Goal: Information Seeking & Learning: Learn about a topic

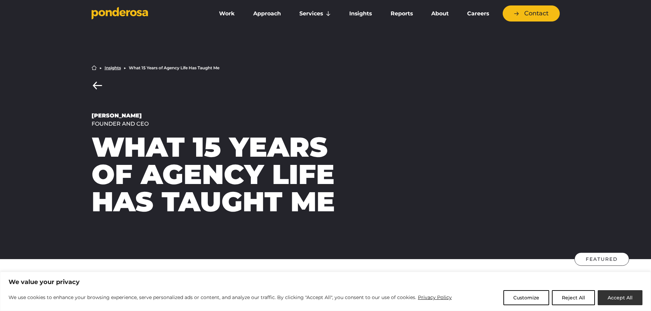
click at [211, 76] on button "Accept All" at bounding box center [620, 298] width 45 height 15
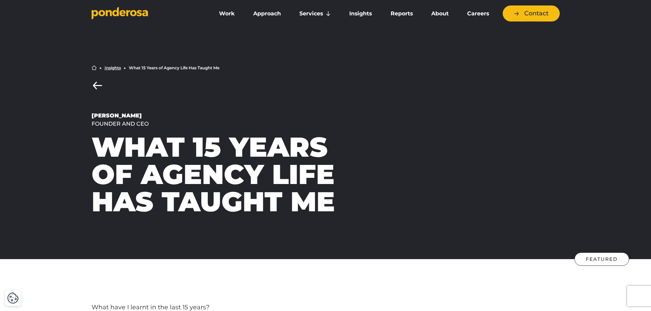
click at [112, 68] on link "Insights" at bounding box center [113, 68] width 16 height 4
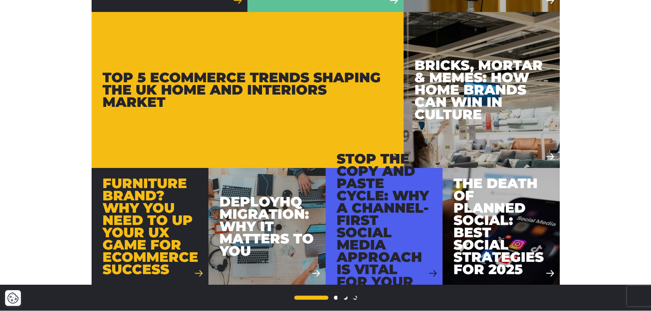
scroll to position [615, 0]
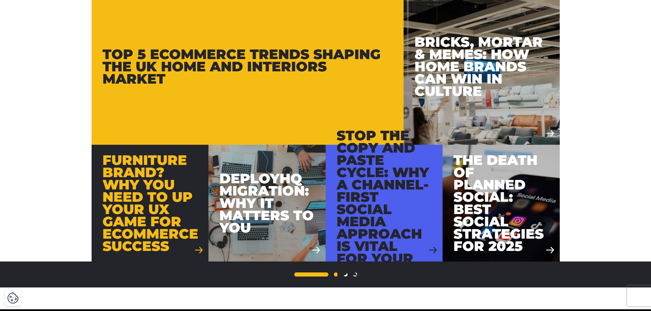
click at [335, 276] on link "2" at bounding box center [336, 275] width 4 height 4
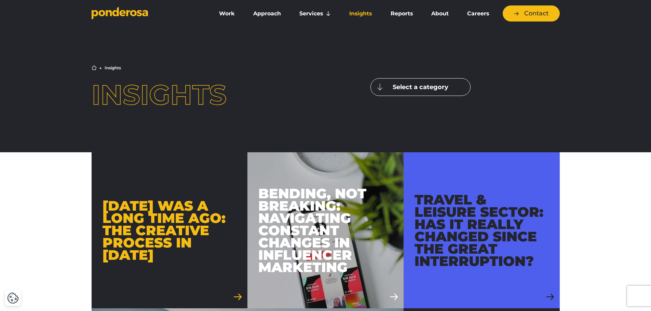
click at [108, 14] on icon "Go to homepage" at bounding box center [120, 13] width 56 height 13
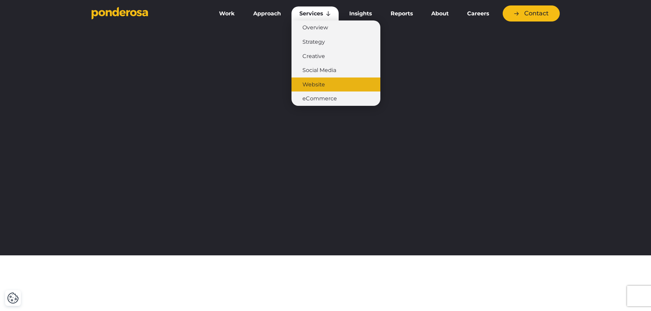
click at [321, 84] on link "Website" at bounding box center [336, 85] width 89 height 14
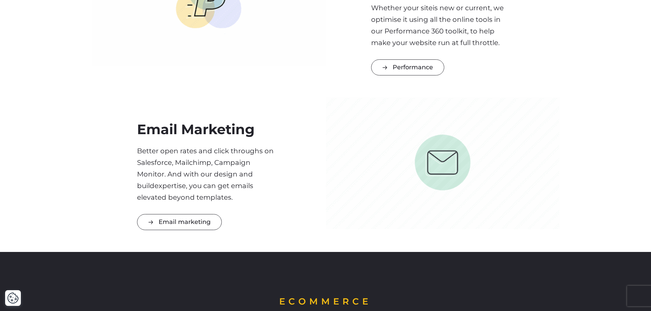
scroll to position [1504, 0]
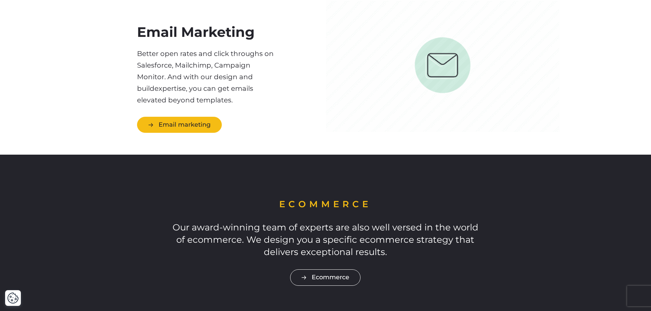
click at [200, 126] on link "Email marketing" at bounding box center [179, 125] width 85 height 16
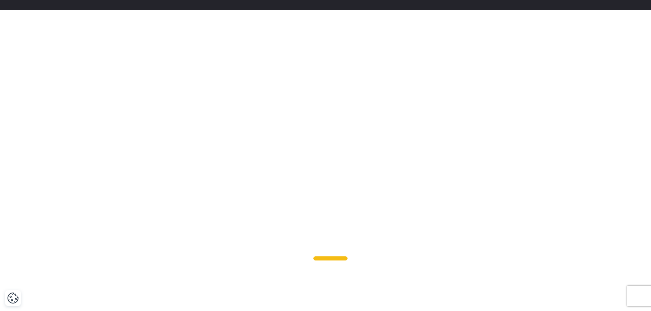
scroll to position [205, 0]
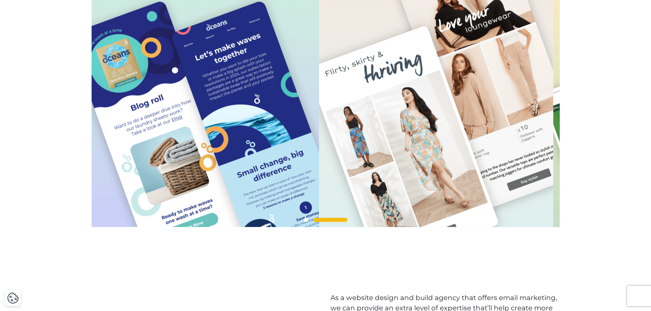
click at [465, 177] on img at bounding box center [436, 110] width 234 height 234
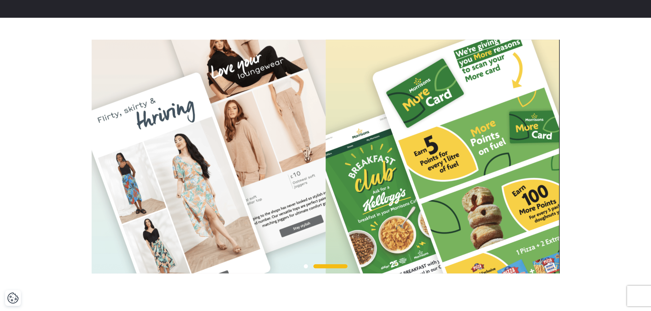
scroll to position [171, 0]
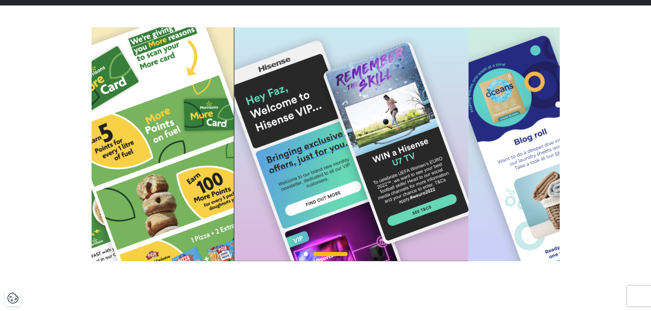
click at [149, 178] on img at bounding box center [117, 144] width 234 height 234
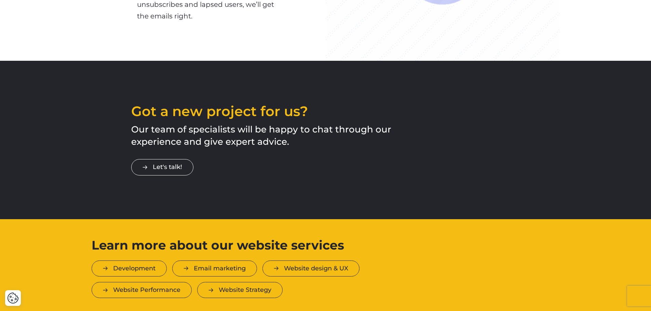
scroll to position [1436, 0]
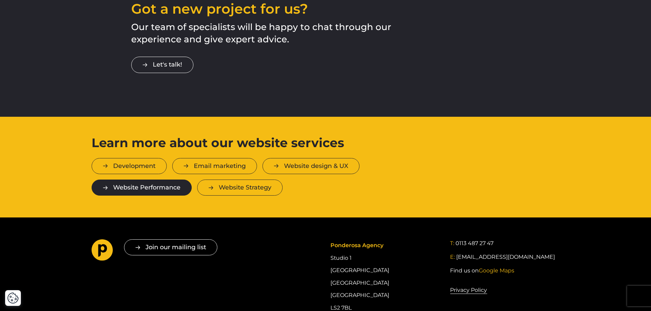
click at [150, 195] on link "Website Performance" at bounding box center [142, 188] width 100 height 16
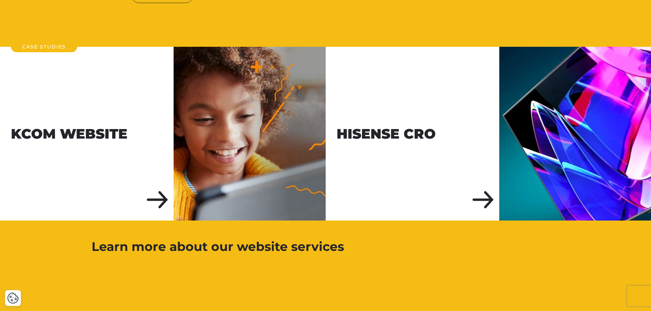
scroll to position [1744, 0]
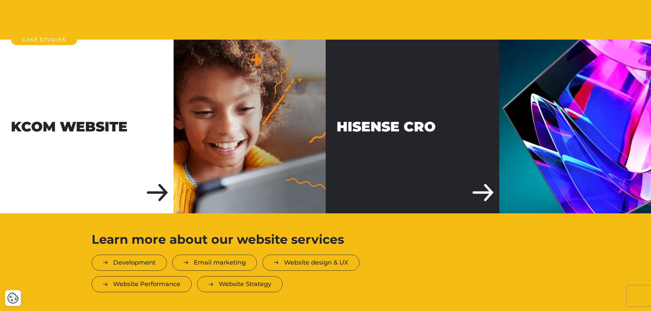
click at [456, 176] on div "Hisense CRO" at bounding box center [413, 127] width 174 height 174
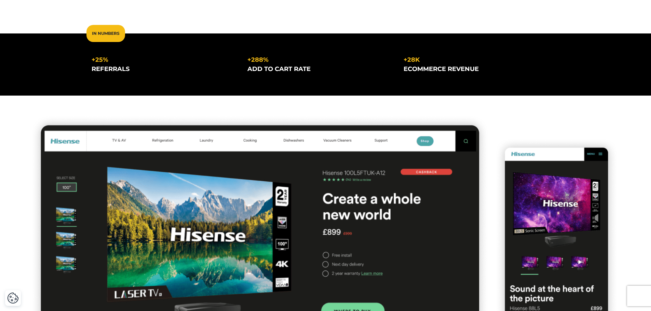
scroll to position [205, 0]
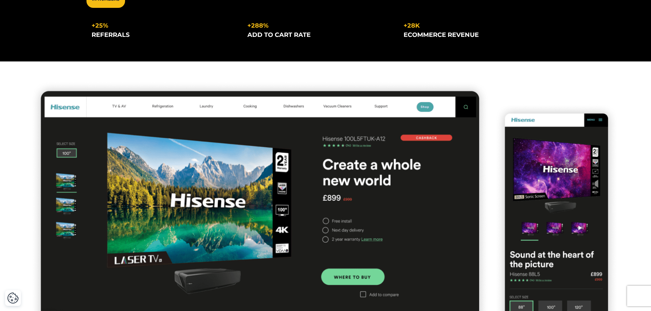
click at [426, 109] on img at bounding box center [325, 218] width 651 height 313
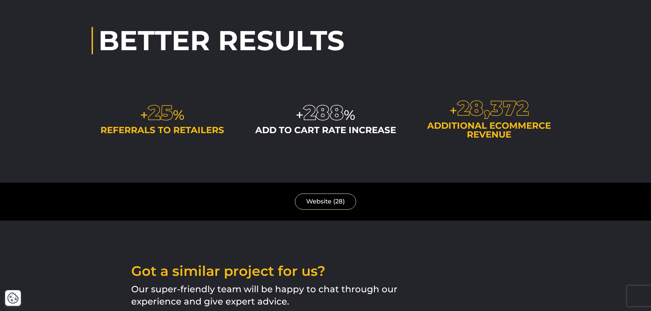
scroll to position [1162, 0]
click at [324, 205] on link "Website (28)" at bounding box center [325, 202] width 61 height 16
